Goal: Feedback & Contribution: Submit feedback/report problem

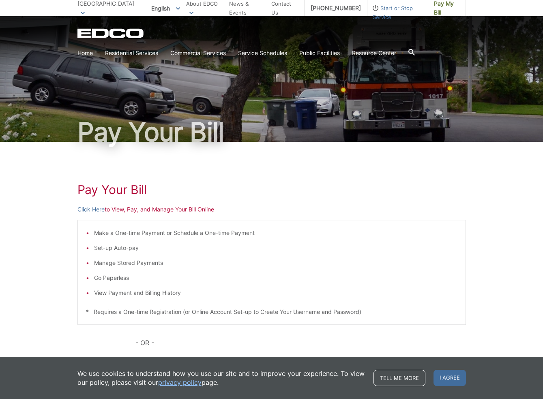
click at [278, 13] on li "Contact Us" at bounding box center [284, 8] width 27 height 16
click at [280, 8] on link "Contact Us" at bounding box center [284, 8] width 27 height 18
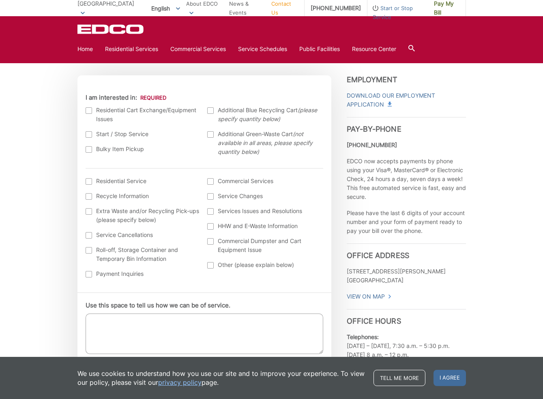
scroll to position [216, 0]
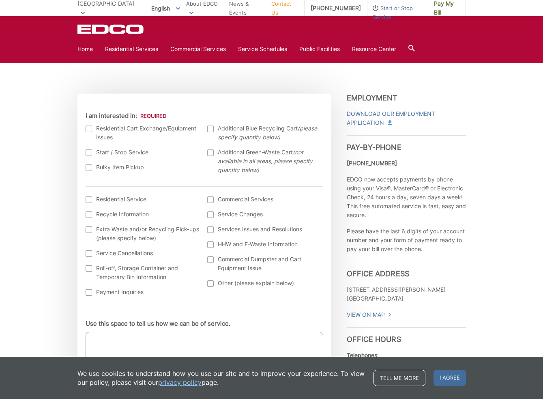
click at [90, 126] on div at bounding box center [89, 129] width 6 height 6
click at [0, 0] on input "I am interested in:" at bounding box center [0, 0] width 0 height 0
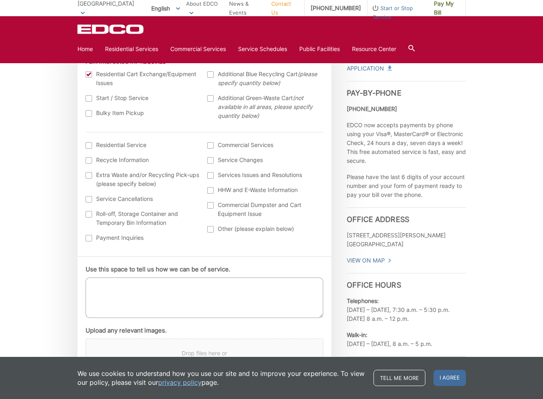
click at [194, 289] on textarea "Use this space to tell us how we can be of service." at bounding box center [205, 298] width 238 height 41
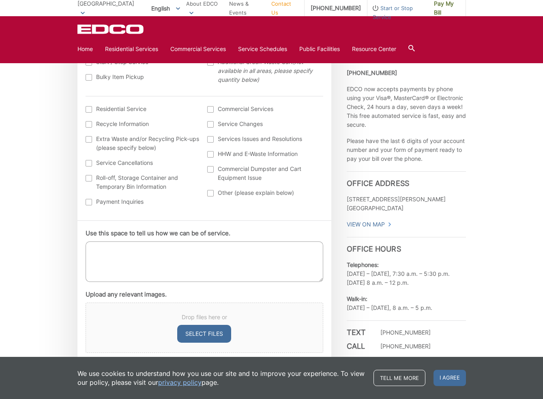
scroll to position [350, 0]
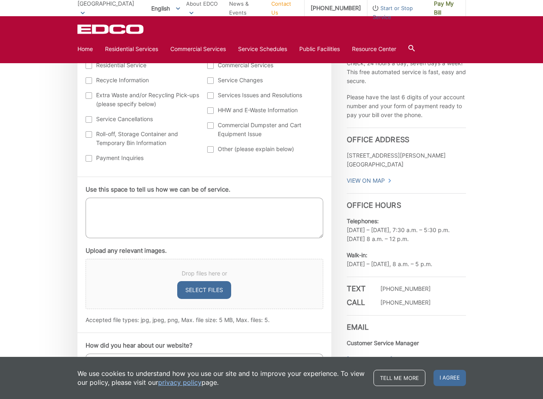
click at [197, 221] on textarea "Use this space to tell us how we can be of service." at bounding box center [205, 218] width 238 height 41
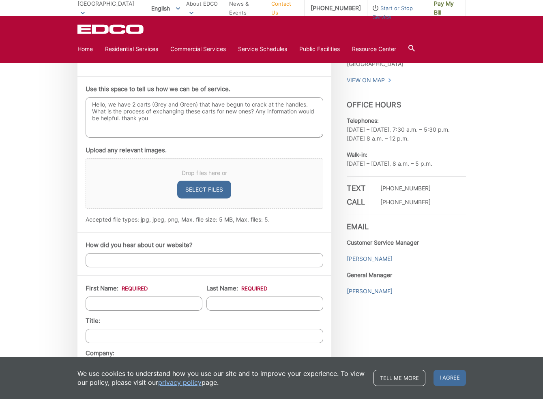
scroll to position [512, 0]
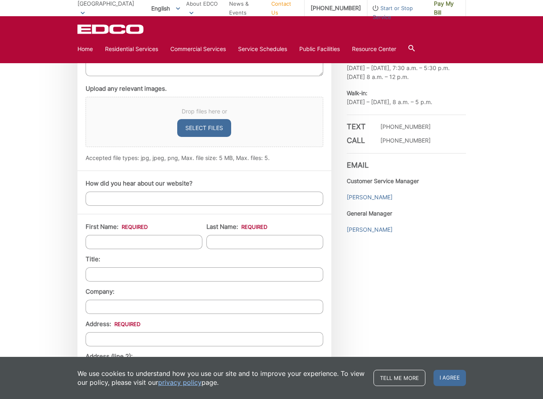
type textarea "Hello, we have 2 carts (Grey and Green) that have begun to crack at the handles…"
click at [175, 197] on input "How did you hear about our website?" at bounding box center [205, 199] width 238 height 14
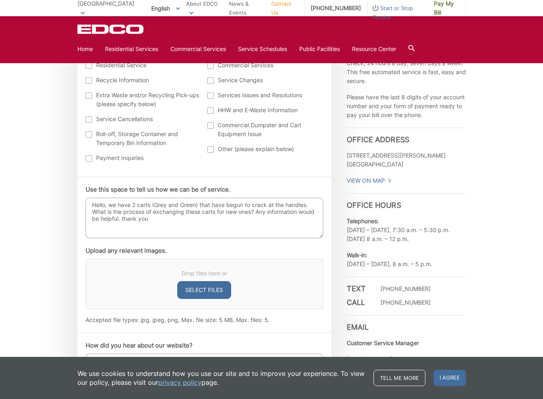
scroll to position [566, 0]
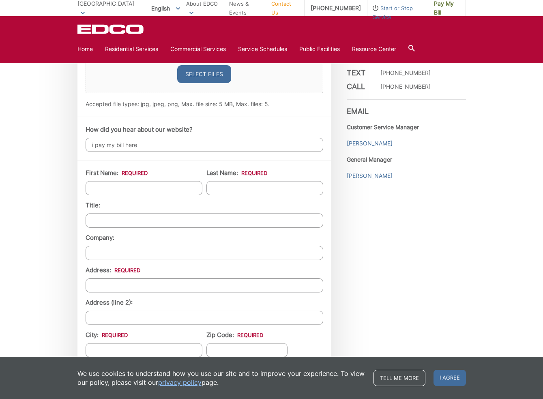
type input "i pay my bill here"
click at [161, 192] on input "First Name: *" at bounding box center [144, 188] width 117 height 14
type input "[PERSON_NAME]"
type input "Rico"
type input "[STREET_ADDRESS]"
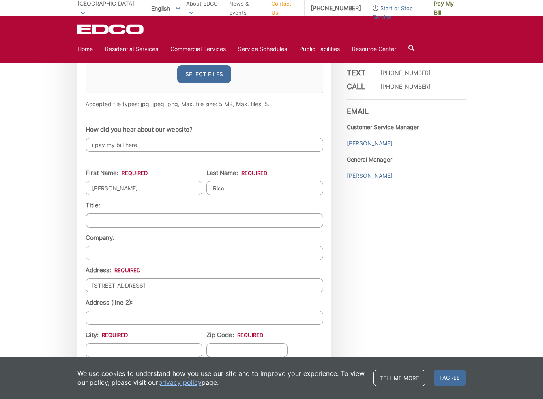
type input "[GEOGRAPHIC_DATA]"
type input "92061"
type input "[PHONE_NUMBER]"
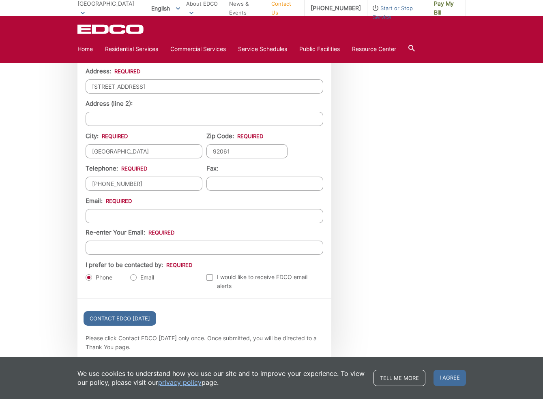
scroll to position [782, 0]
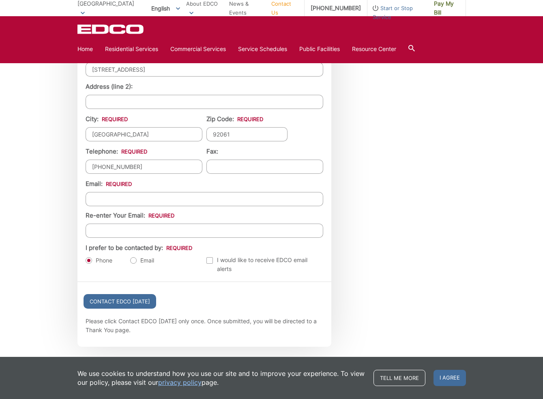
click at [148, 201] on input "Email *" at bounding box center [205, 199] width 238 height 14
type input "[EMAIL_ADDRESS][DOMAIN_NAME]"
click at [141, 232] on input "Re-enter Your Email:" at bounding box center [205, 231] width 238 height 14
type input "[EMAIL_ADDRESS][DOMAIN_NAME]"
click at [130, 260] on ul "Phone Email" at bounding box center [144, 260] width 117 height 9
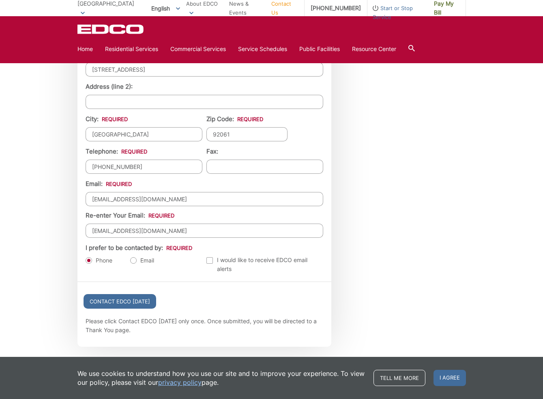
click at [132, 264] on label "Email" at bounding box center [142, 261] width 24 height 8
radio input "true"
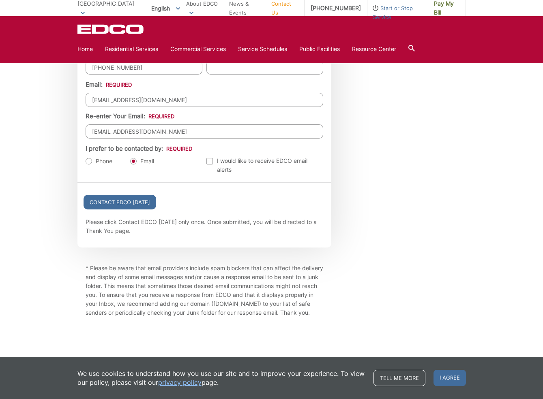
scroll to position [891, 0]
click at [135, 195] on input "Contact EDCO [DATE]" at bounding box center [120, 202] width 73 height 15
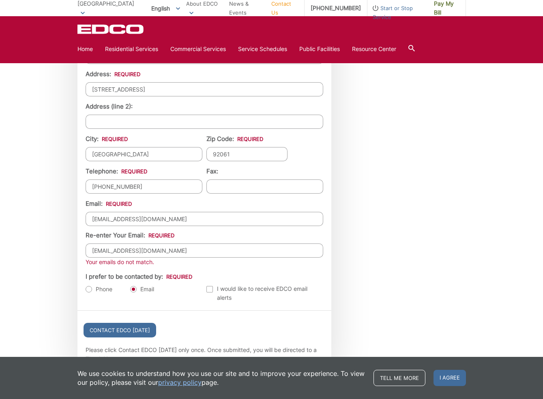
scroll to position [811, 0]
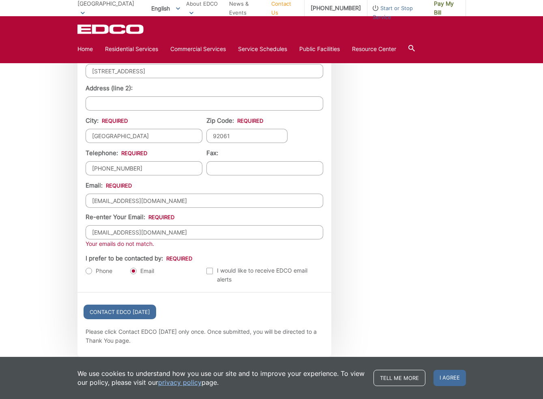
click at [94, 232] on input "[EMAIL_ADDRESS][DOMAIN_NAME]" at bounding box center [205, 232] width 238 height 14
type input "[EMAIL_ADDRESS][DOMAIN_NAME]"
click at [140, 313] on input "Contact EDCO [DATE]" at bounding box center [120, 312] width 73 height 15
